Goal: Transaction & Acquisition: Subscribe to service/newsletter

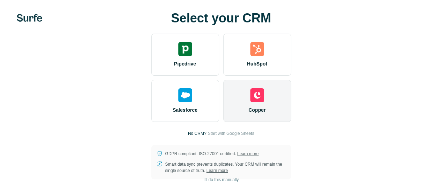
scroll to position [3, 0]
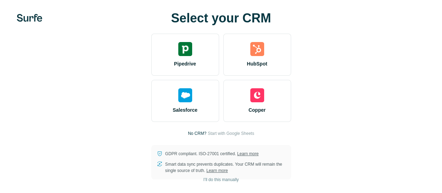
click at [0, 127] on div "Select your CRM Pipedrive HubSpot Salesforce Copper No CRM? Start with Google S…" at bounding box center [221, 95] width 442 height 196
click at [204, 178] on span "I’ll do this manually" at bounding box center [221, 179] width 35 height 6
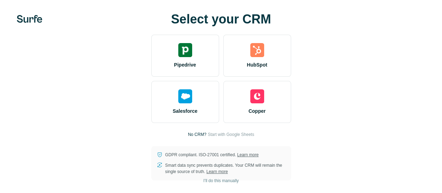
scroll to position [0, 0]
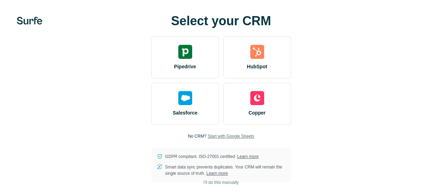
click at [208, 134] on span "Start with Google Sheets" at bounding box center [231, 136] width 47 height 6
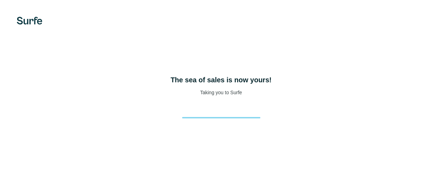
scroll to position [35, 0]
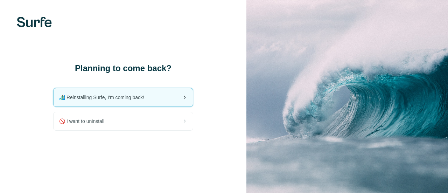
click at [159, 98] on div "🏄🏻‍♂️ Reinstalling Surfe, I'm coming back!" at bounding box center [122, 97] width 139 height 18
click at [108, 101] on div "🏄🏻‍♂️ Reinstalling Surfe, I'm coming back!" at bounding box center [122, 97] width 139 height 18
click at [115, 93] on div "🏄🏻‍♂️ Reinstalling Surfe, I'm coming back!" at bounding box center [122, 97] width 139 height 18
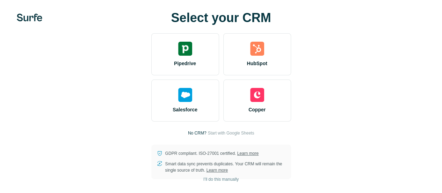
scroll to position [3, 0]
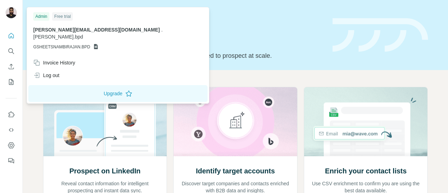
click at [14, 9] on img at bounding box center [11, 12] width 11 height 11
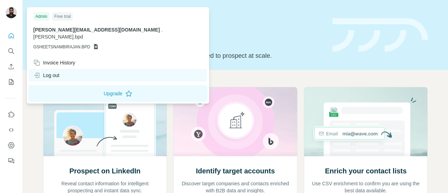
click at [78, 71] on div "Log out" at bounding box center [118, 75] width 178 height 13
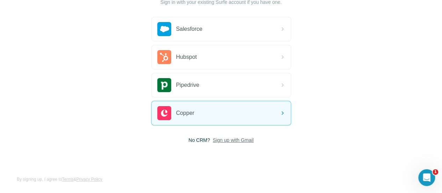
click at [213, 139] on span "Sign up with Gmail" at bounding box center [233, 139] width 41 height 7
click at [151, 152] on button "Sign up with Google" at bounding box center [221, 157] width 140 height 14
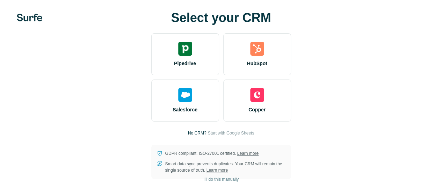
scroll to position [45, 0]
click at [208, 130] on span "Start with Google Sheets" at bounding box center [231, 133] width 47 height 6
